Goal: Task Accomplishment & Management: Complete application form

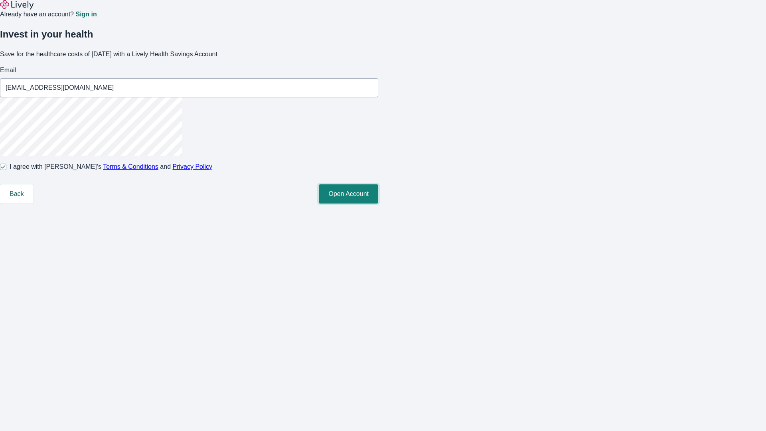
click at [378, 203] on button "Open Account" at bounding box center [348, 193] width 59 height 19
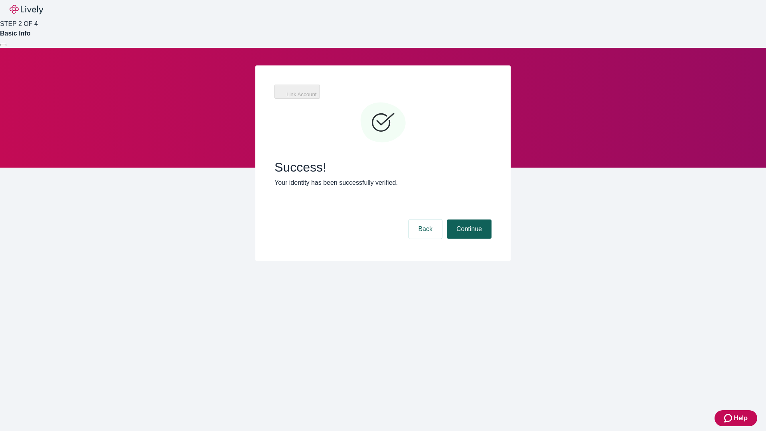
click at [468, 219] on button "Continue" at bounding box center [469, 228] width 45 height 19
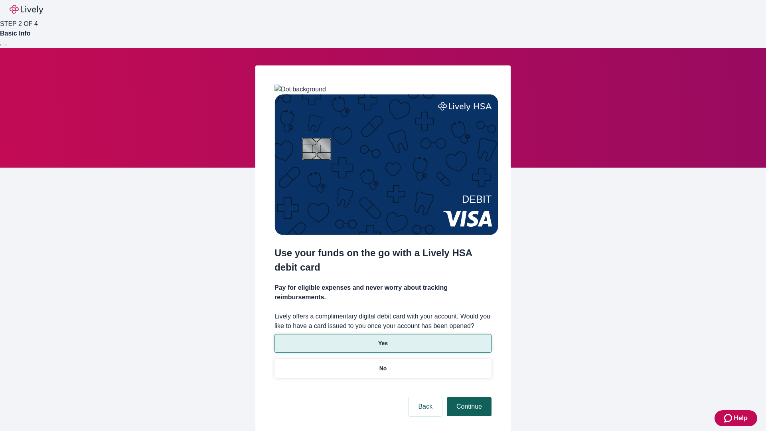
click at [383, 339] on p "Yes" at bounding box center [383, 343] width 10 height 8
click at [468, 397] on button "Continue" at bounding box center [469, 406] width 45 height 19
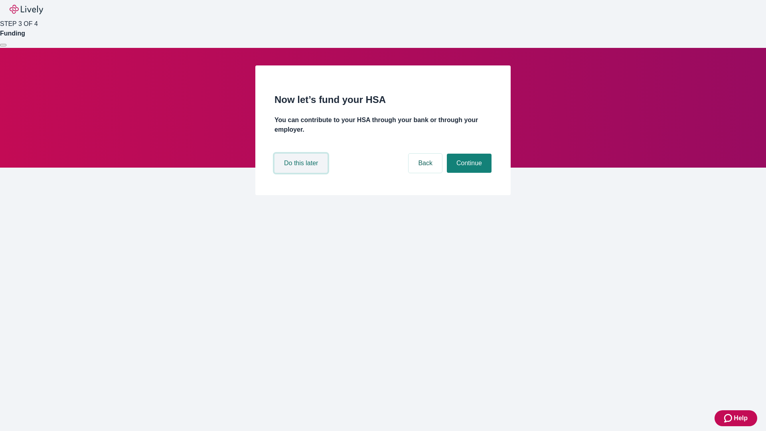
click at [302, 173] on button "Do this later" at bounding box center [300, 163] width 53 height 19
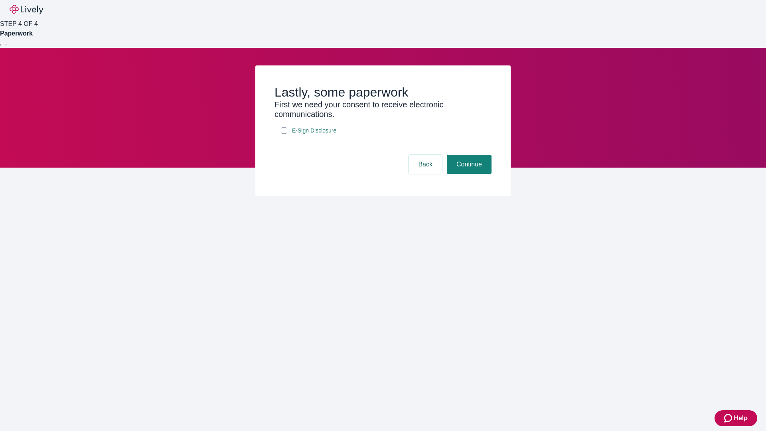
click at [284, 134] on input "E-Sign Disclosure" at bounding box center [284, 130] width 6 height 6
checkbox input "true"
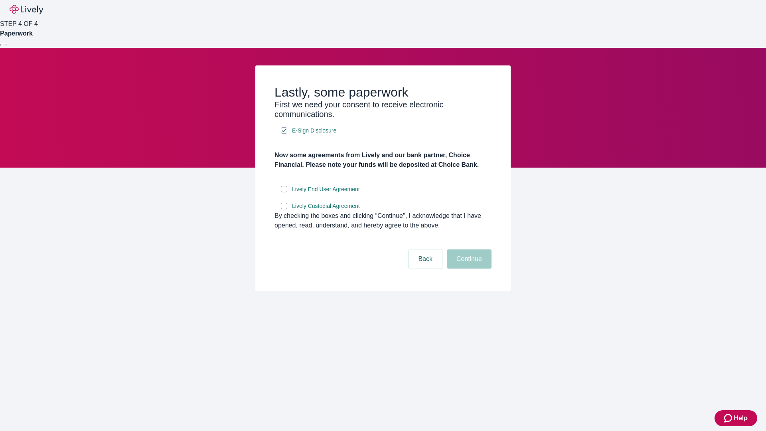
click at [284, 192] on input "Lively End User Agreement" at bounding box center [284, 189] width 6 height 6
checkbox input "true"
click at [284, 209] on input "Lively Custodial Agreement" at bounding box center [284, 206] width 6 height 6
checkbox input "true"
click at [468, 268] on button "Continue" at bounding box center [469, 258] width 45 height 19
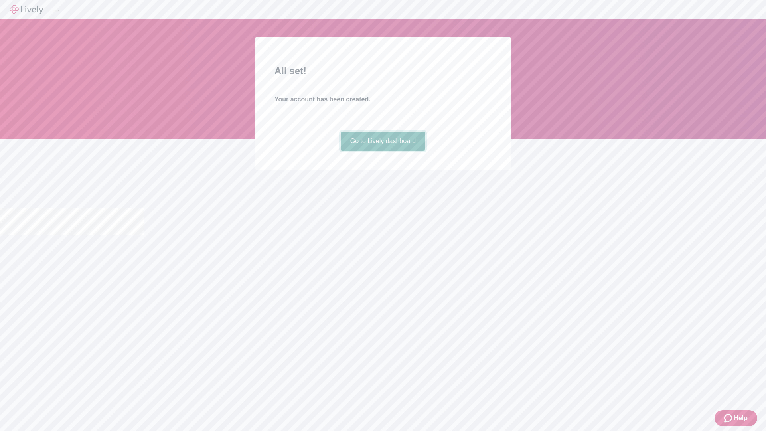
click at [383, 151] on link "Go to Lively dashboard" at bounding box center [383, 141] width 85 height 19
